Goal: Transaction & Acquisition: Purchase product/service

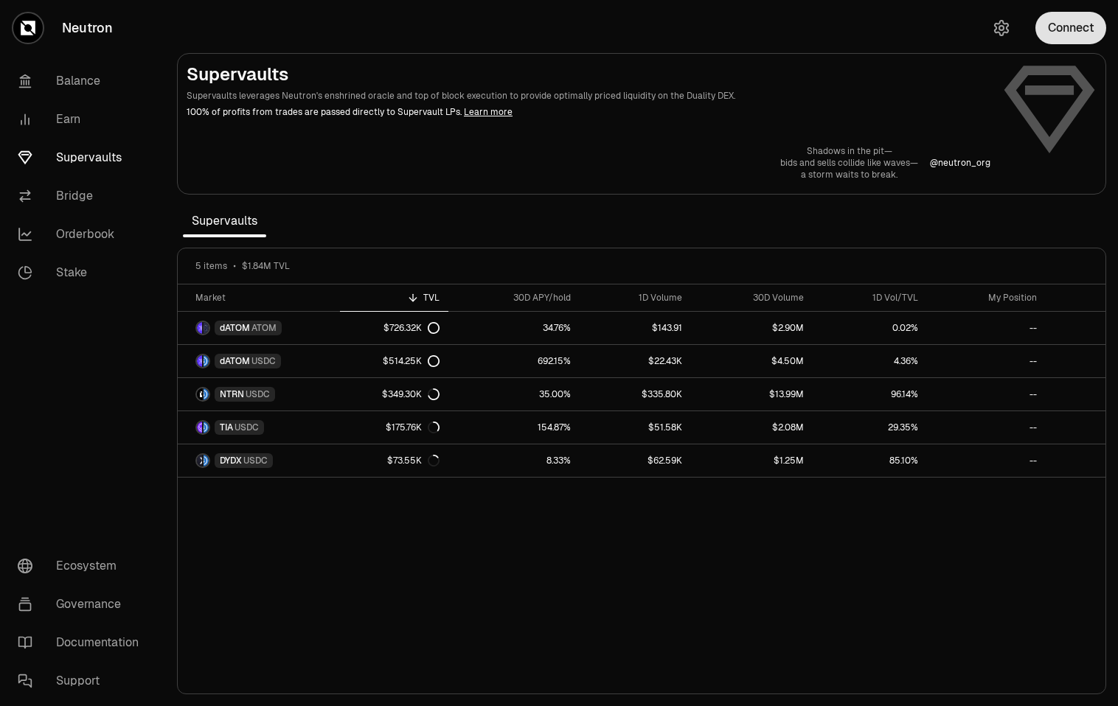
click at [1056, 39] on button "Connect" at bounding box center [1070, 28] width 71 height 32
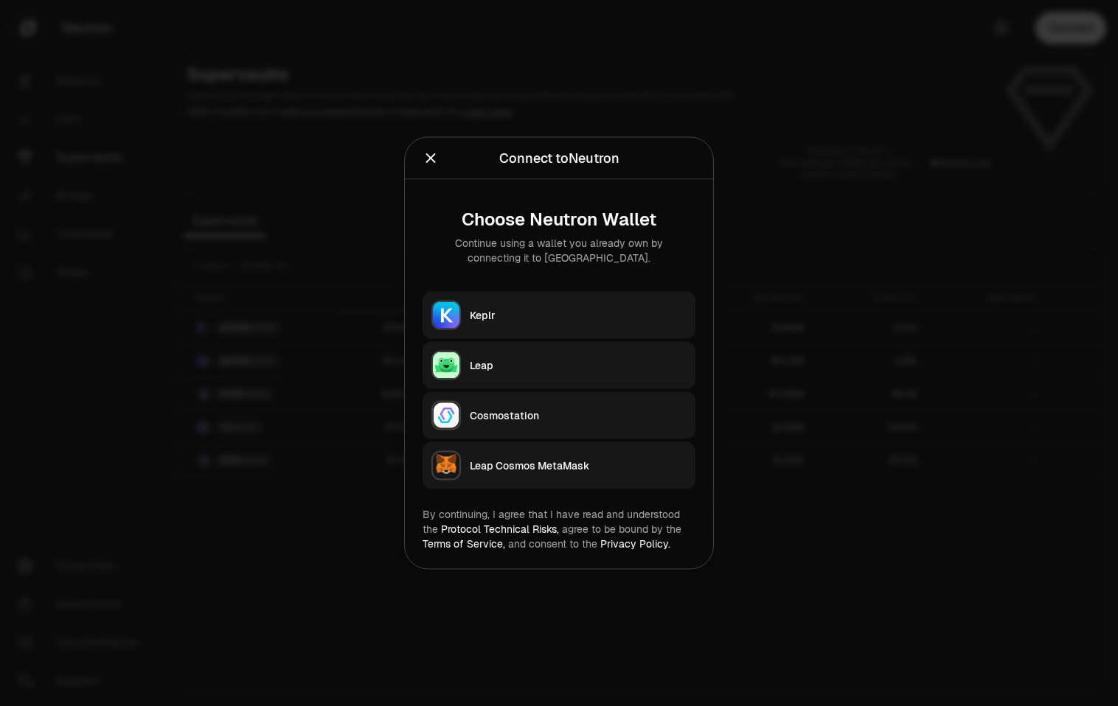
click at [490, 315] on div "Keplr" at bounding box center [578, 315] width 217 height 15
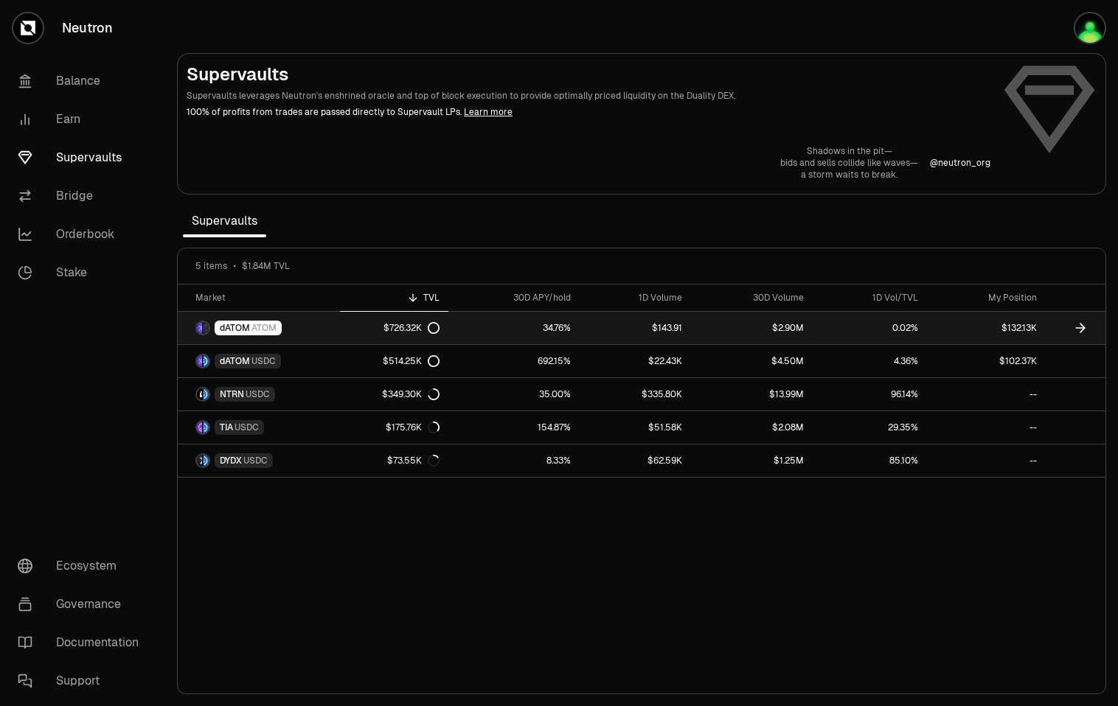
click at [483, 323] on link "34.76%" at bounding box center [513, 328] width 131 height 32
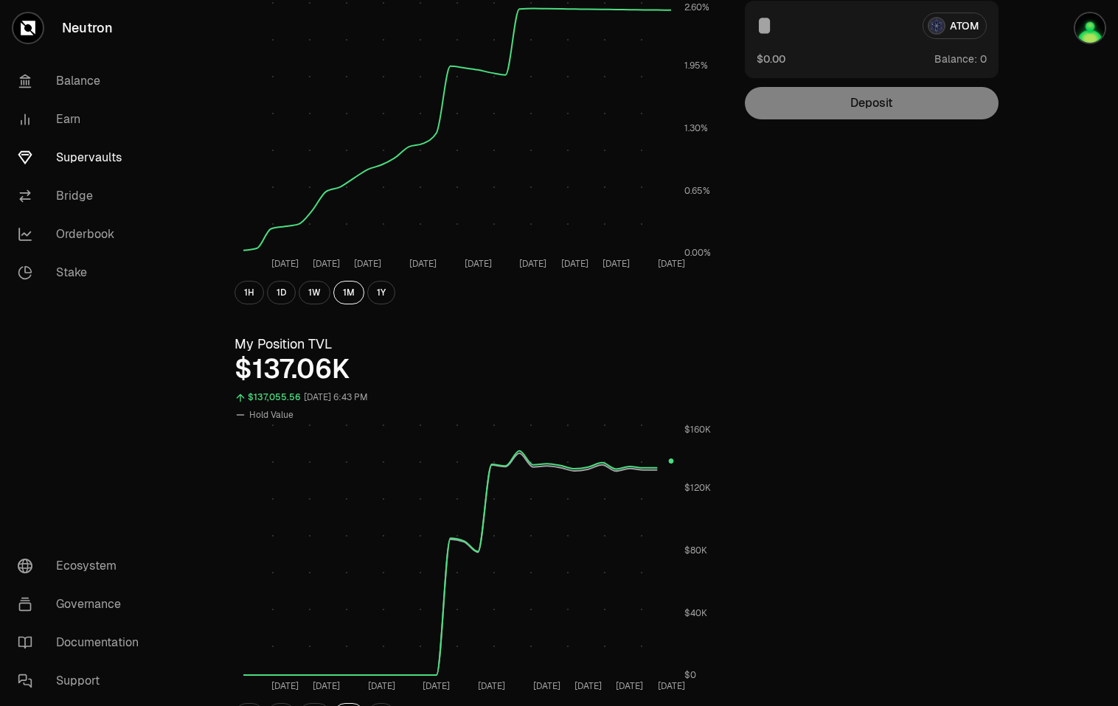
scroll to position [330, 0]
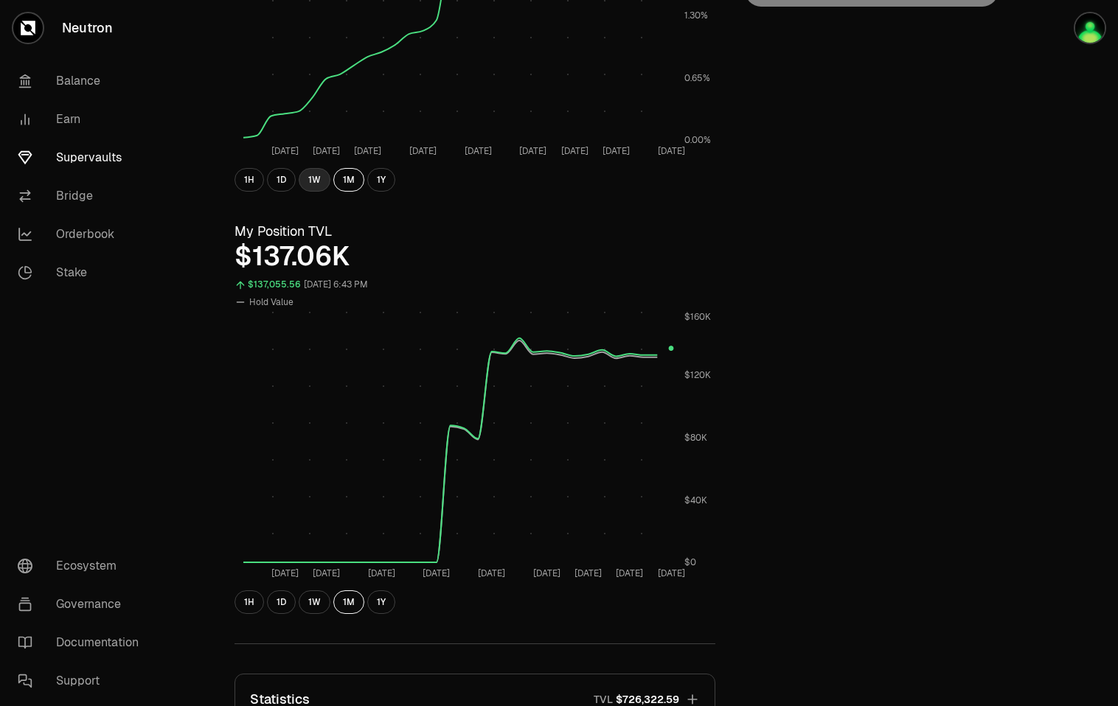
click at [309, 178] on button "1W" at bounding box center [315, 180] width 32 height 24
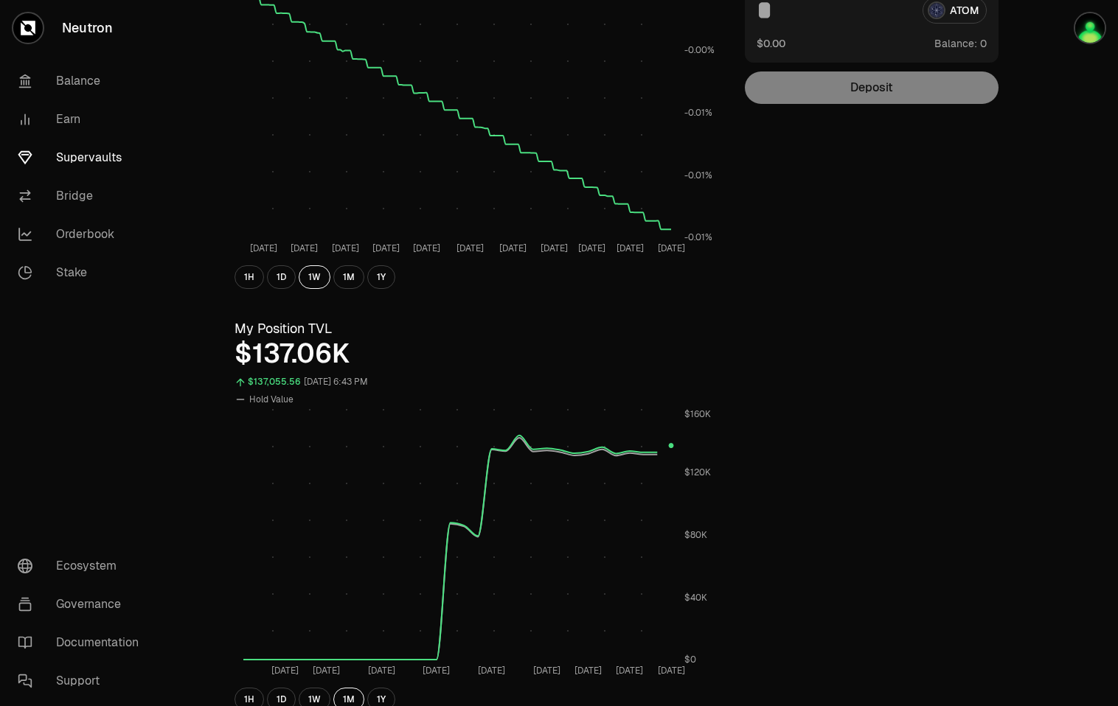
scroll to position [358, 0]
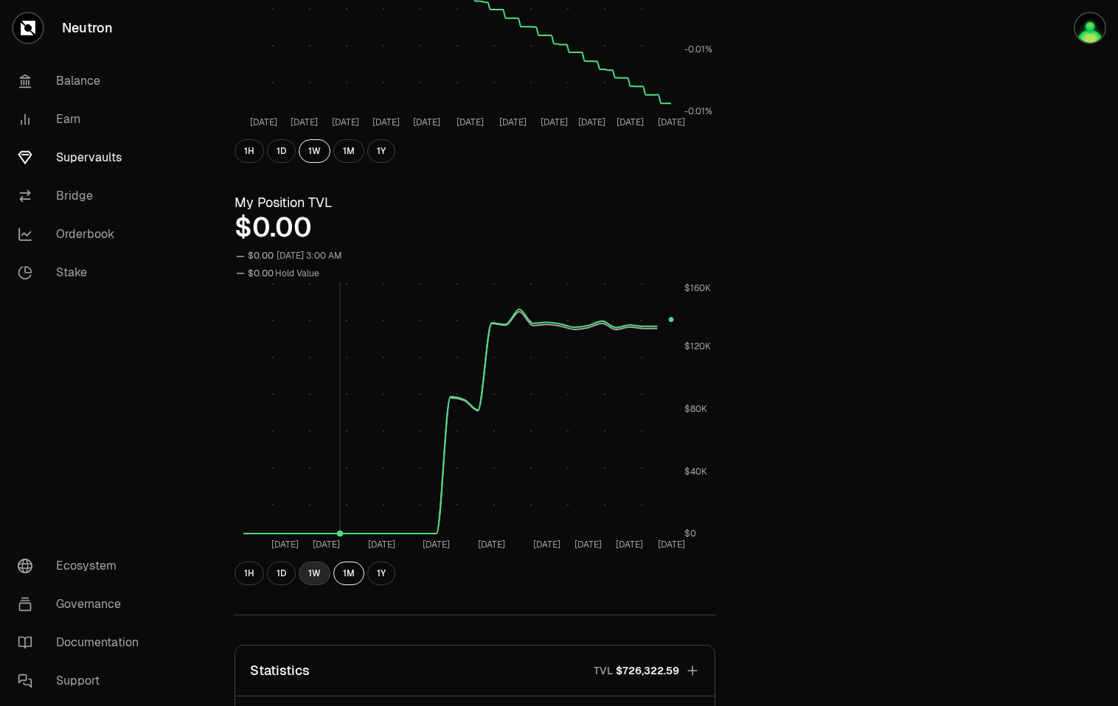
click at [304, 573] on button "1W" at bounding box center [315, 574] width 32 height 24
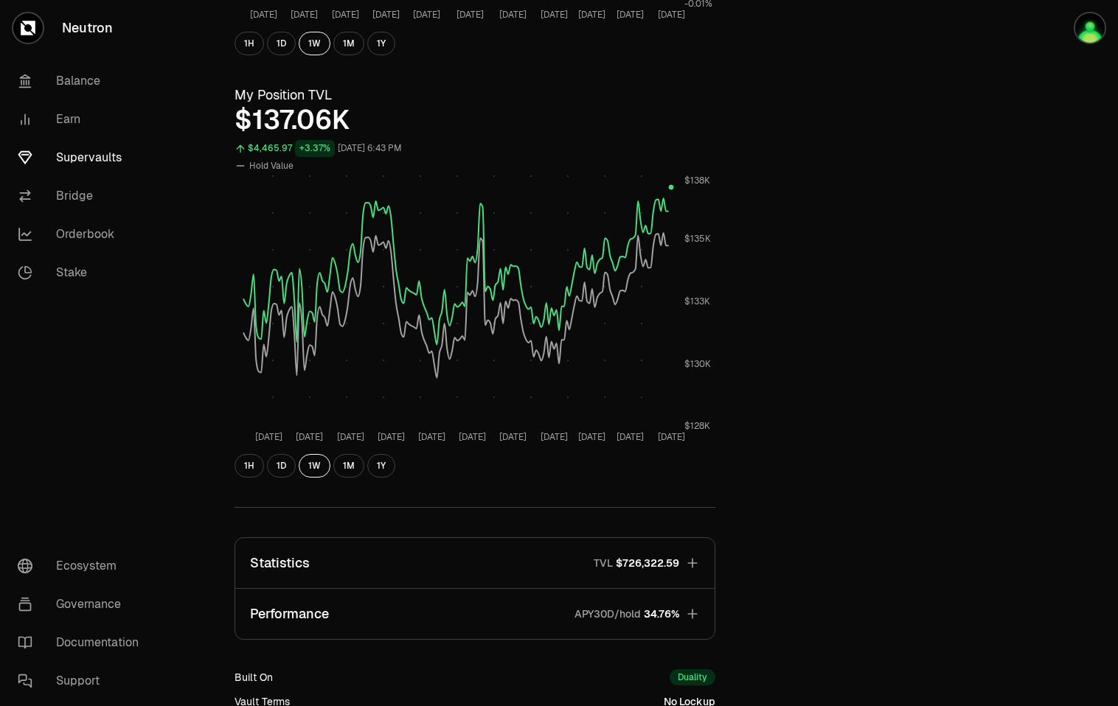
scroll to position [471, 0]
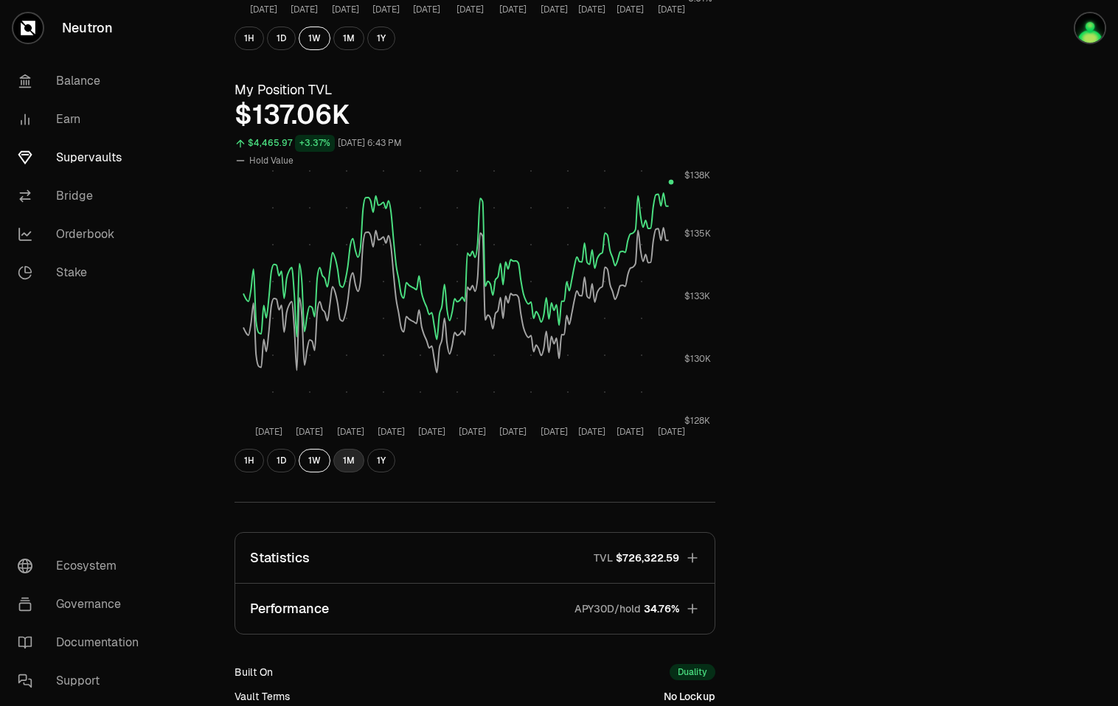
click at [341, 459] on button "1M" at bounding box center [348, 461] width 31 height 24
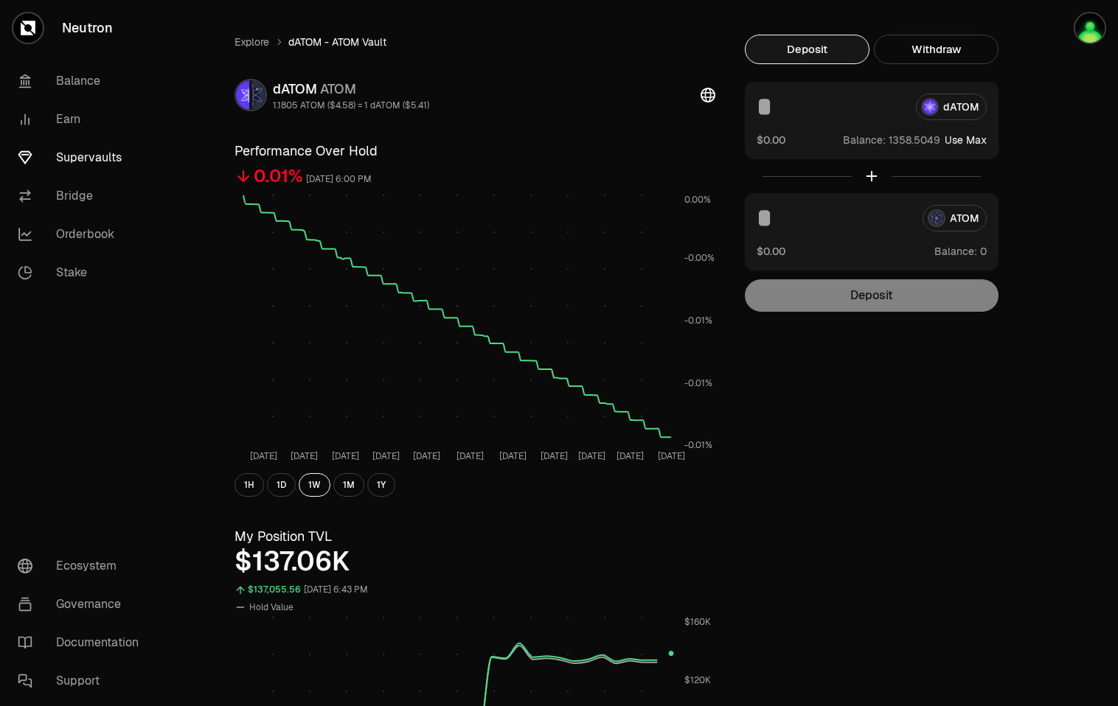
scroll to position [0, 0]
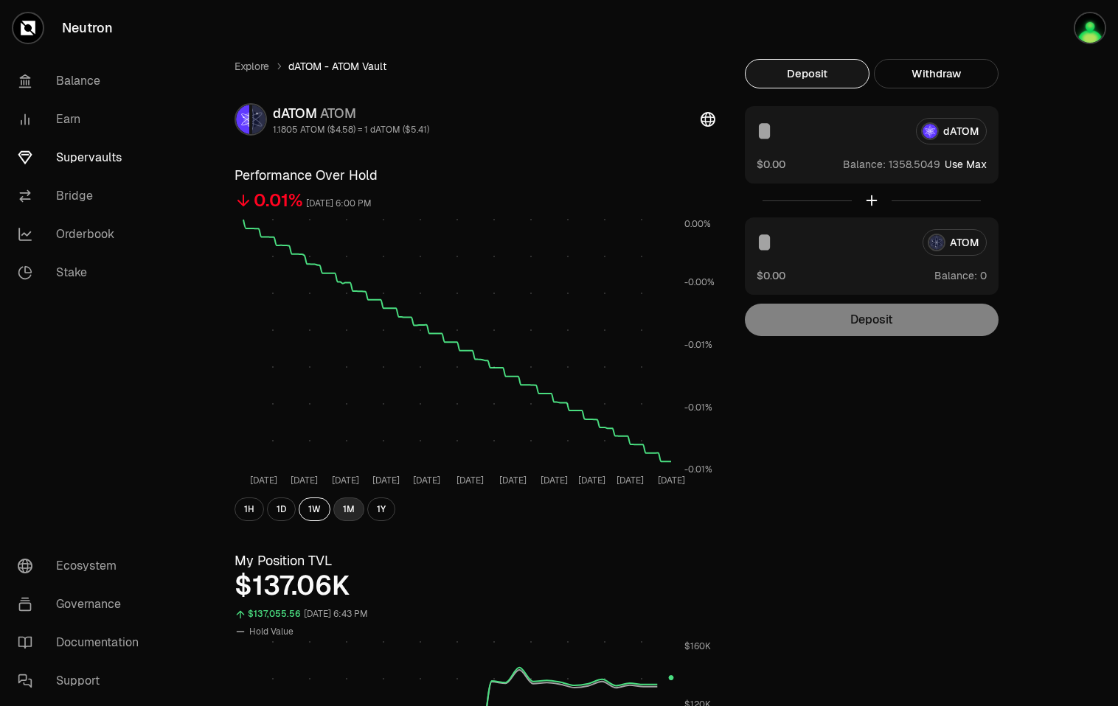
click at [356, 507] on button "1M" at bounding box center [348, 510] width 31 height 24
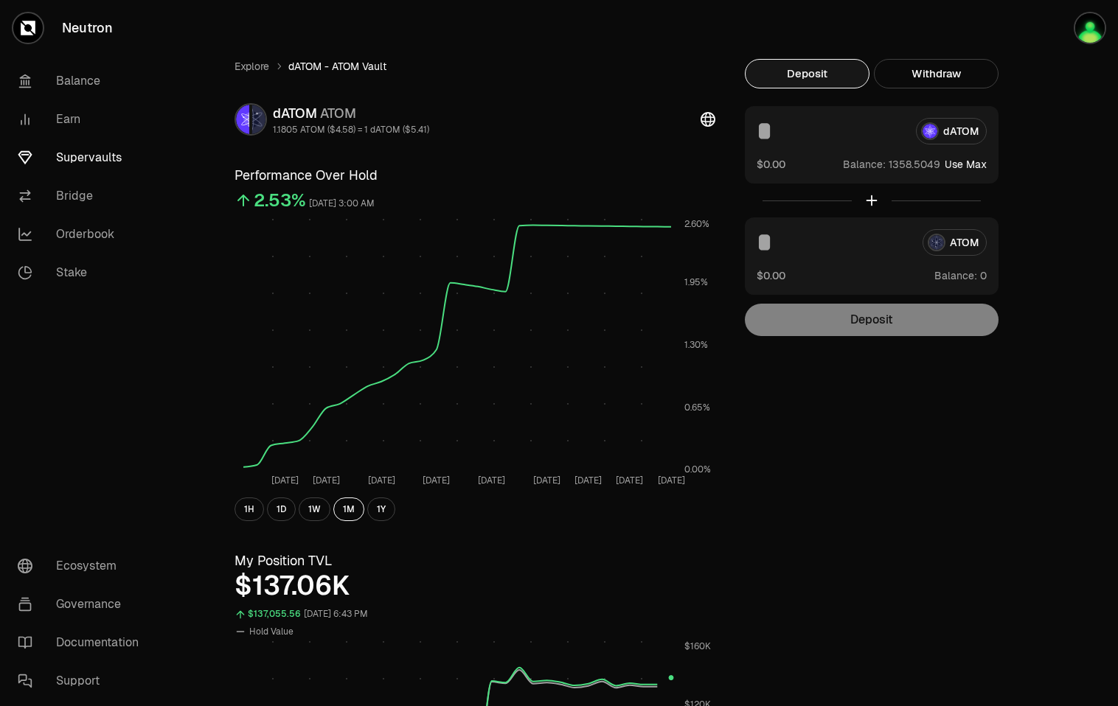
scroll to position [658, 0]
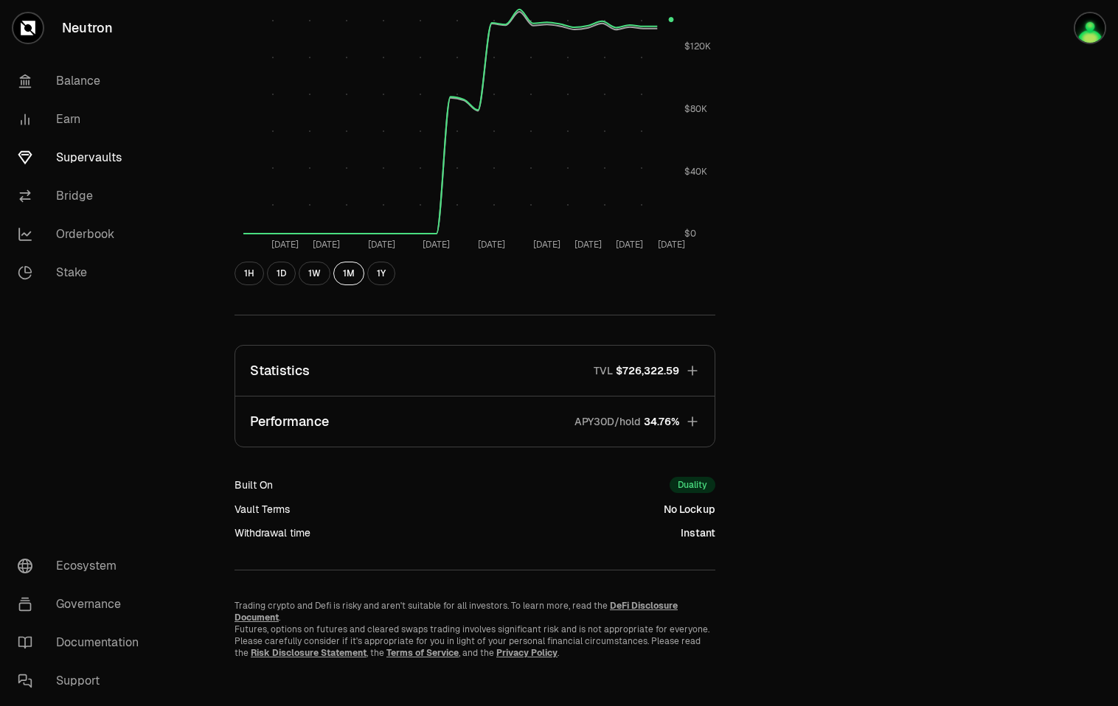
click at [707, 422] on button "Performance APY30D/hold 34.76%" at bounding box center [474, 422] width 479 height 50
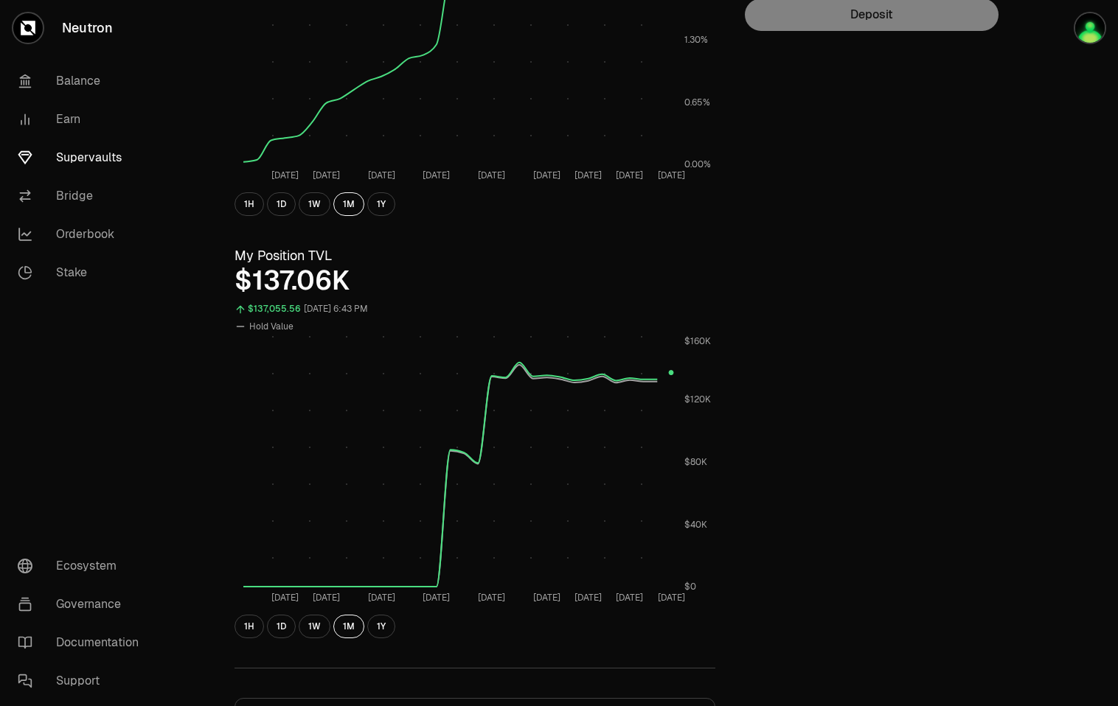
scroll to position [0, 0]
